Goal: Transaction & Acquisition: Book appointment/travel/reservation

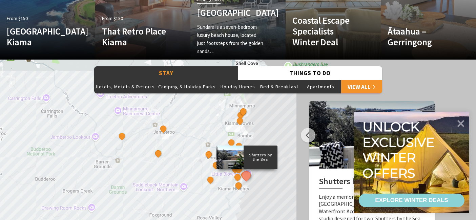
scroll to position [524, 0]
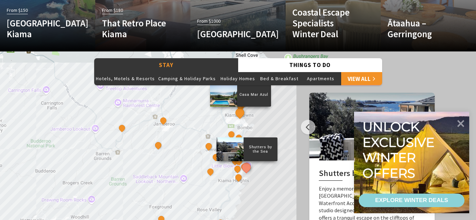
click at [238, 114] on button "See detail about Casa Mar Azul" at bounding box center [239, 112] width 13 height 13
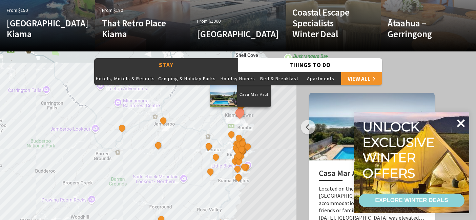
click at [463, 122] on icon at bounding box center [460, 123] width 16 height 16
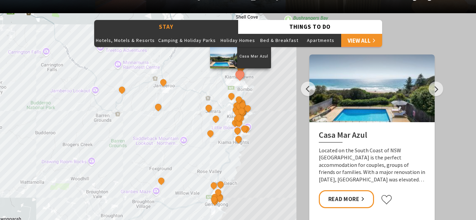
scroll to position [570, 0]
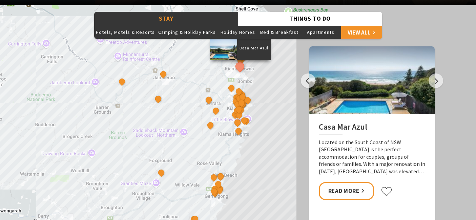
click at [350, 100] on div at bounding box center [371, 80] width 125 height 68
click at [341, 190] on link "Read More" at bounding box center [346, 191] width 55 height 18
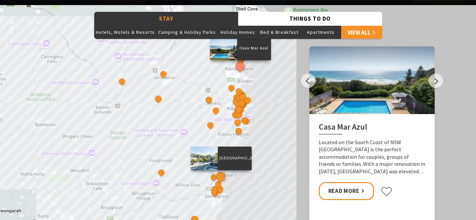
click at [222, 174] on button "See detail about Sundara Beach House" at bounding box center [220, 176] width 13 height 13
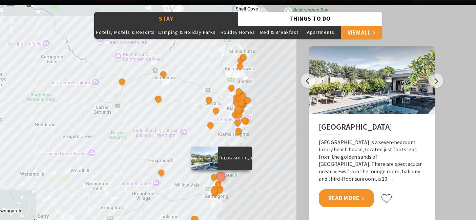
click at [347, 190] on link "Read More" at bounding box center [346, 198] width 55 height 18
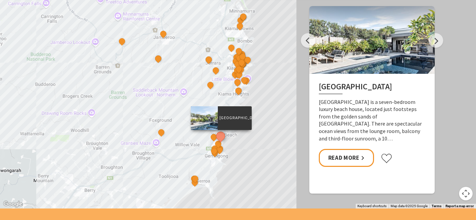
scroll to position [610, 0]
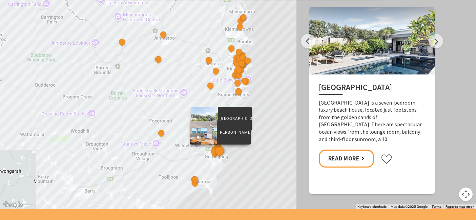
click at [221, 151] on button "See detail about Ātaahua - Gerringong" at bounding box center [219, 150] width 13 height 13
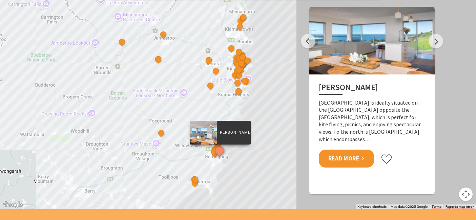
click at [360, 150] on link "Read More" at bounding box center [346, 159] width 55 height 18
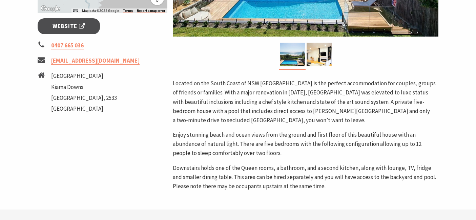
scroll to position [160, 0]
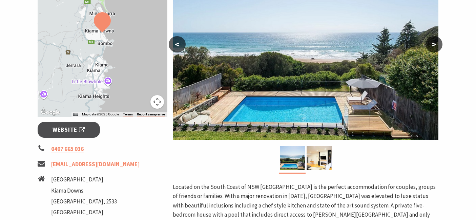
click at [435, 44] on button ">" at bounding box center [433, 44] width 17 height 16
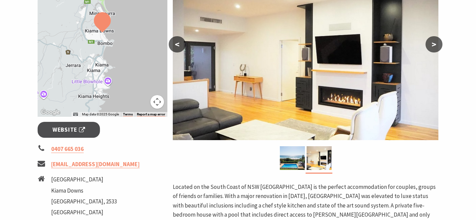
click at [435, 44] on button ">" at bounding box center [433, 44] width 17 height 16
click at [434, 43] on button ">" at bounding box center [433, 44] width 17 height 16
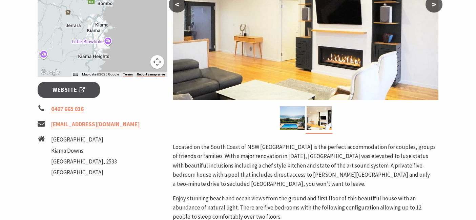
scroll to position [201, 0]
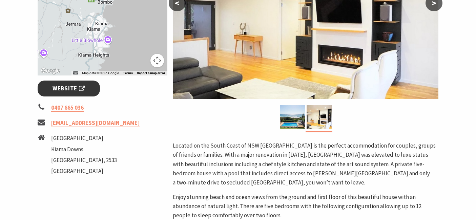
click at [77, 88] on span "Website" at bounding box center [68, 88] width 33 height 9
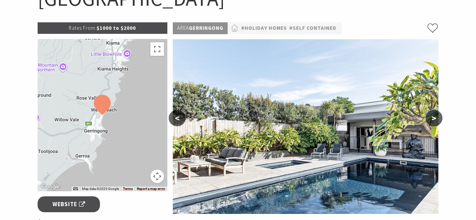
scroll to position [89, 0]
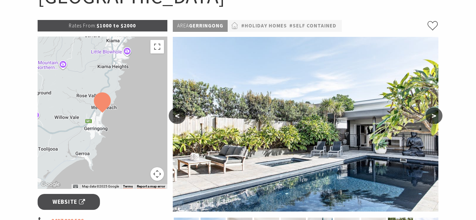
click at [435, 113] on button ">" at bounding box center [433, 116] width 17 height 16
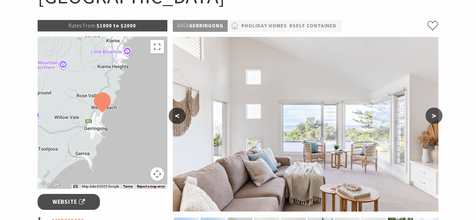
click at [435, 113] on button ">" at bounding box center [433, 116] width 17 height 16
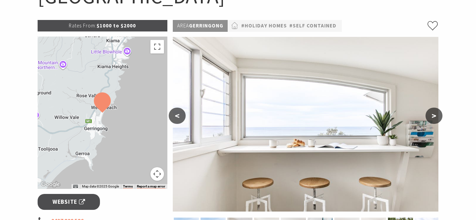
click at [435, 113] on button ">" at bounding box center [433, 116] width 17 height 16
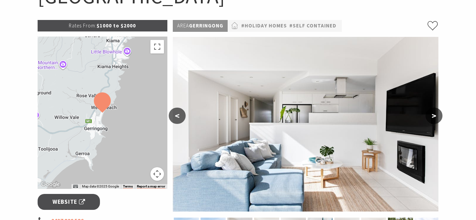
click at [435, 113] on button ">" at bounding box center [433, 116] width 17 height 16
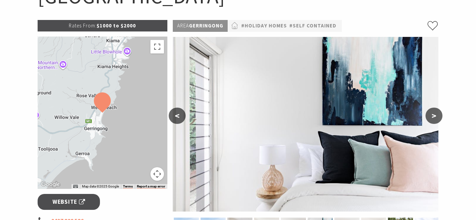
click at [435, 113] on button ">" at bounding box center [433, 116] width 17 height 16
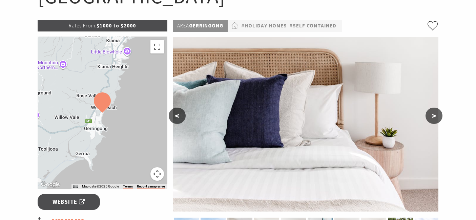
click at [435, 113] on button ">" at bounding box center [433, 116] width 17 height 16
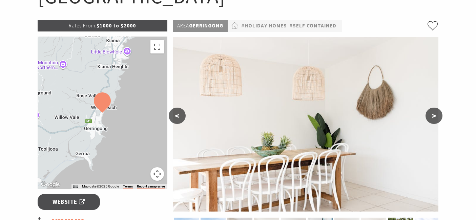
click at [435, 114] on button ">" at bounding box center [433, 116] width 17 height 16
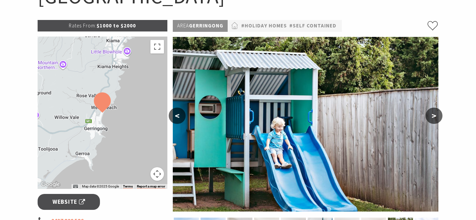
click at [435, 114] on button ">" at bounding box center [433, 116] width 17 height 16
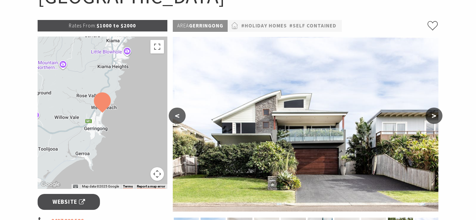
click at [435, 114] on button ">" at bounding box center [433, 116] width 17 height 16
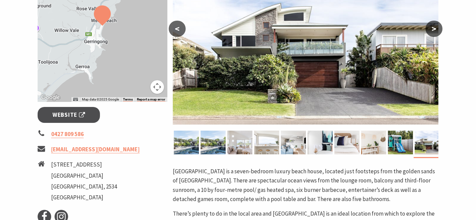
scroll to position [176, 0]
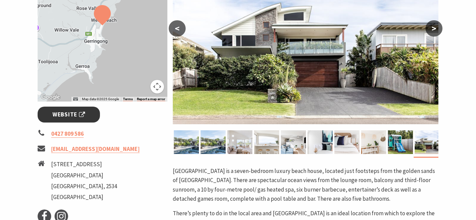
click at [78, 114] on span "Website" at bounding box center [68, 114] width 33 height 9
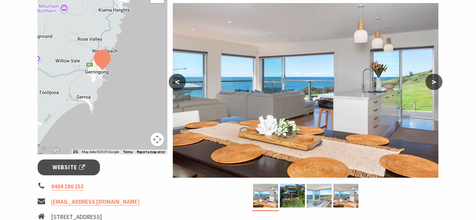
scroll to position [126, 0]
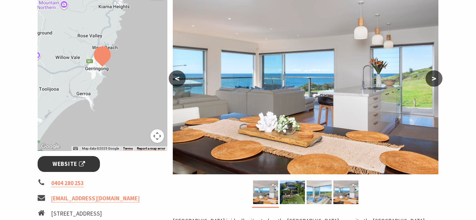
click at [67, 163] on span "Website" at bounding box center [68, 163] width 33 height 9
